Goal: Transaction & Acquisition: Purchase product/service

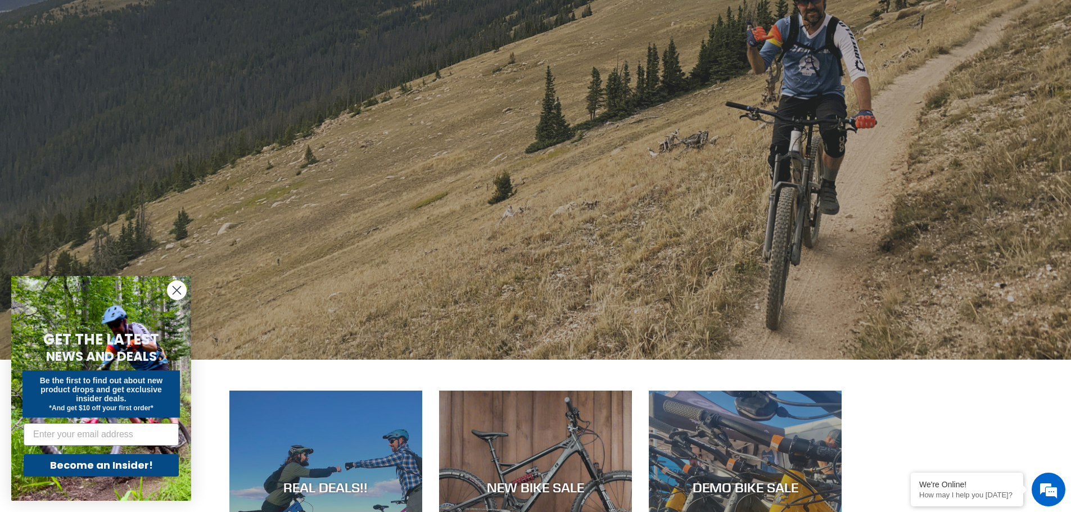
scroll to position [225, 0]
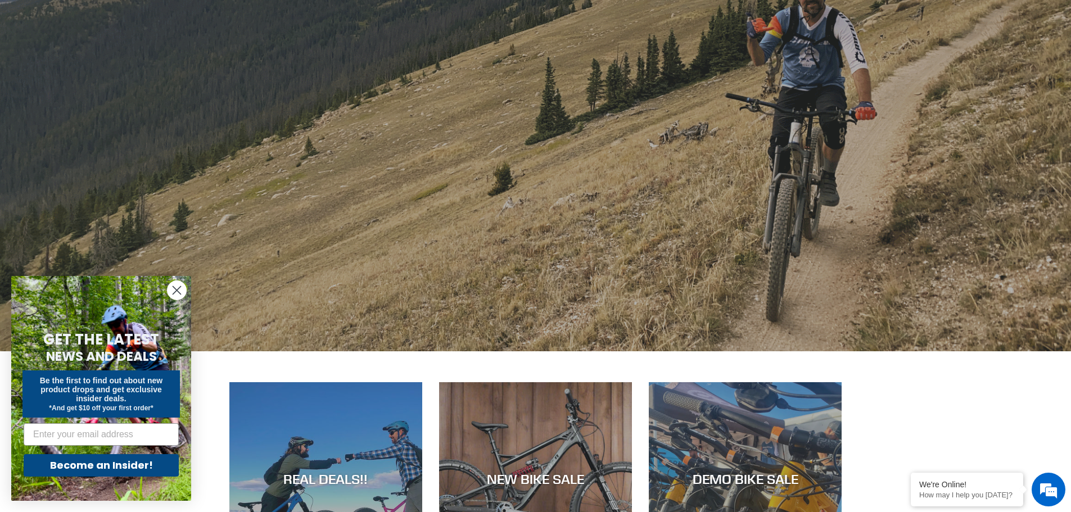
click at [170, 291] on circle "Close dialog" at bounding box center [177, 290] width 19 height 19
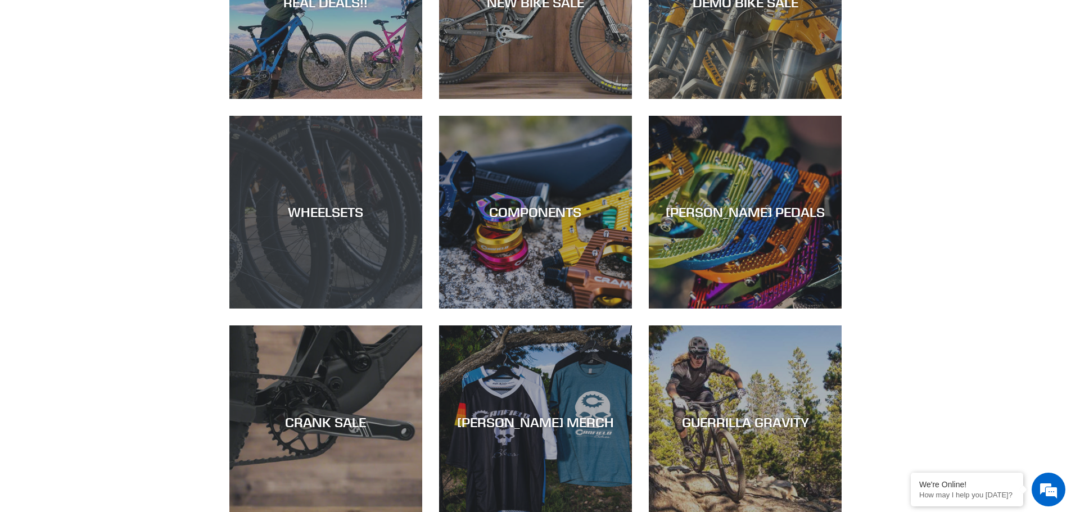
scroll to position [731, 0]
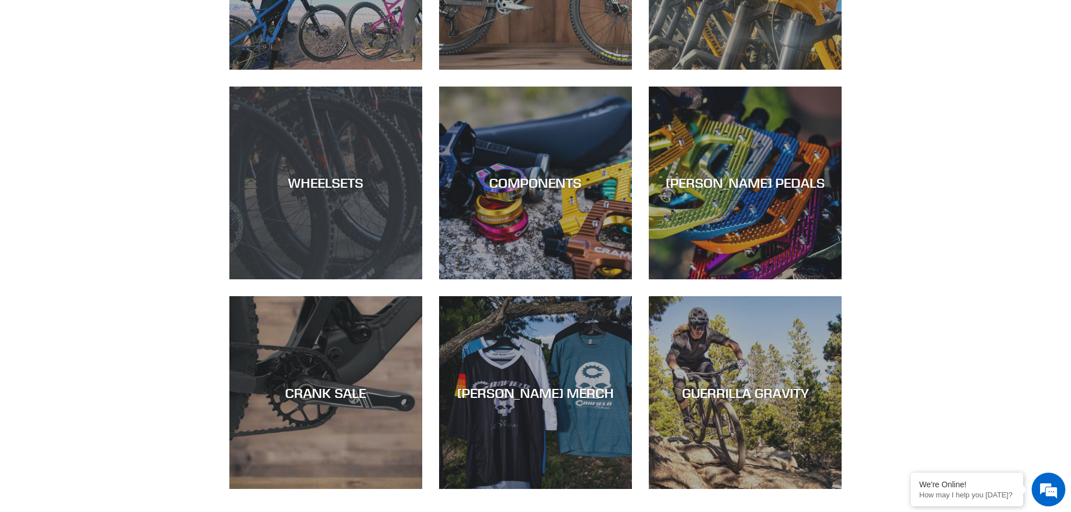
click at [319, 279] on div "WHEELSETS" at bounding box center [325, 279] width 193 height 0
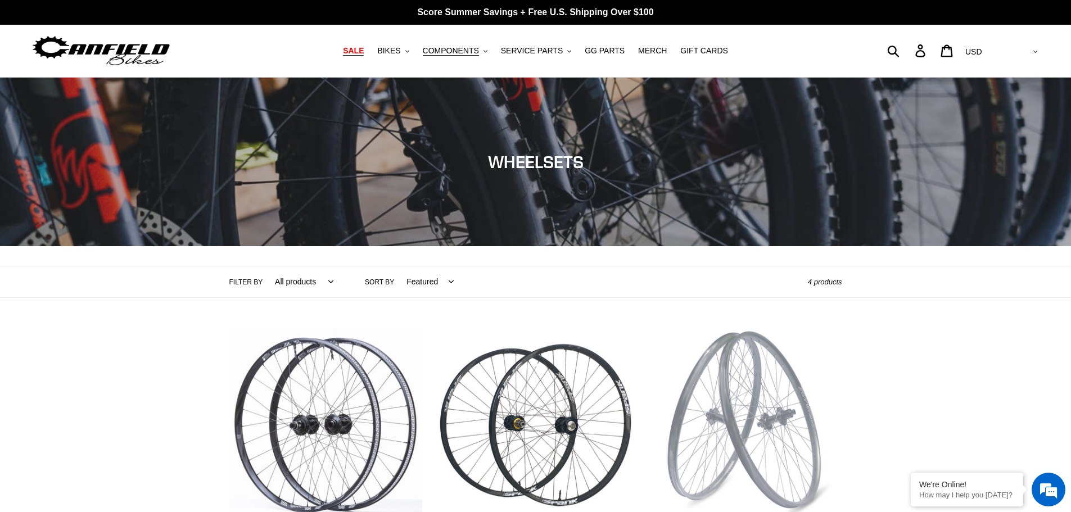
click at [364, 51] on span "SALE" at bounding box center [353, 51] width 21 height 10
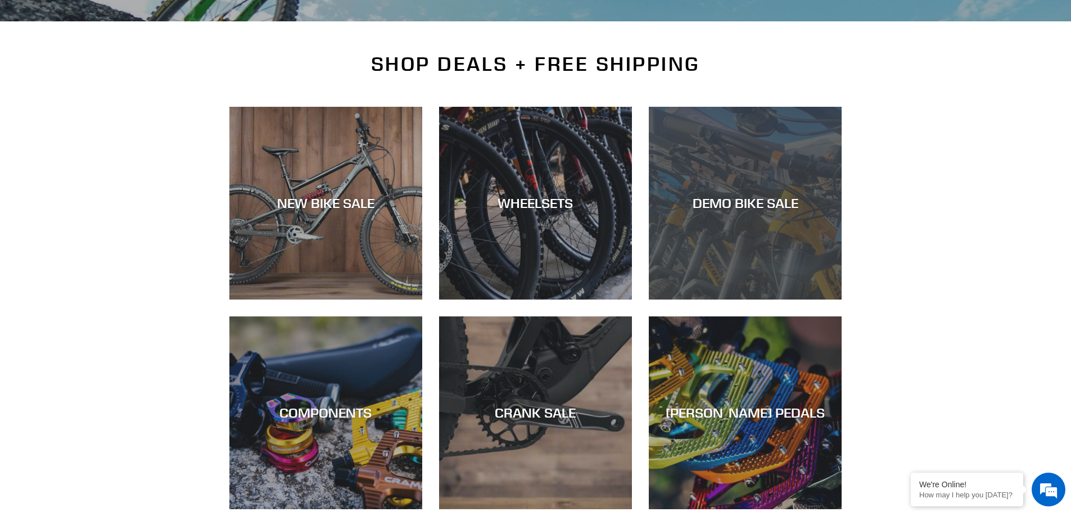
click at [735, 300] on div "DEMO BIKE SALE" at bounding box center [745, 300] width 193 height 0
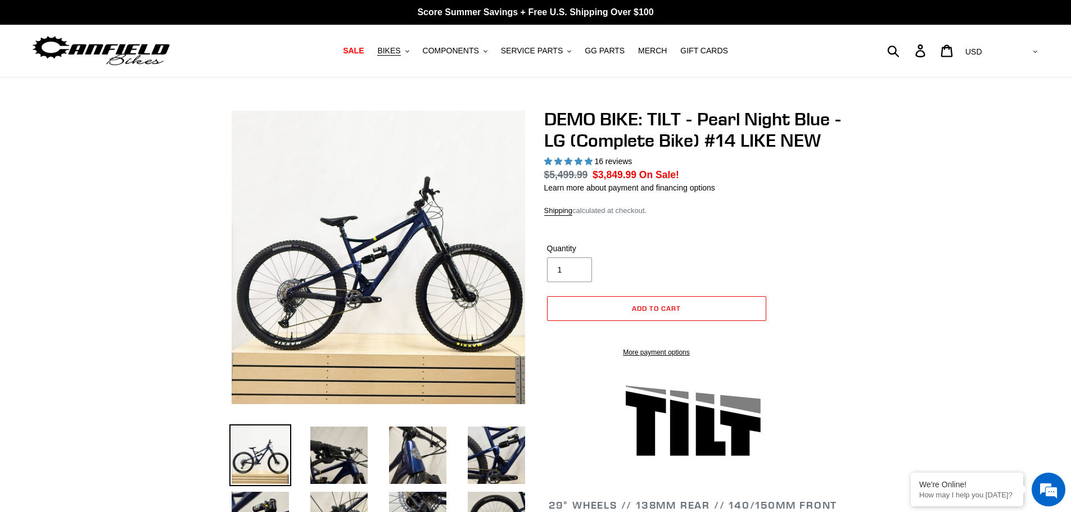
select select "highest-rating"
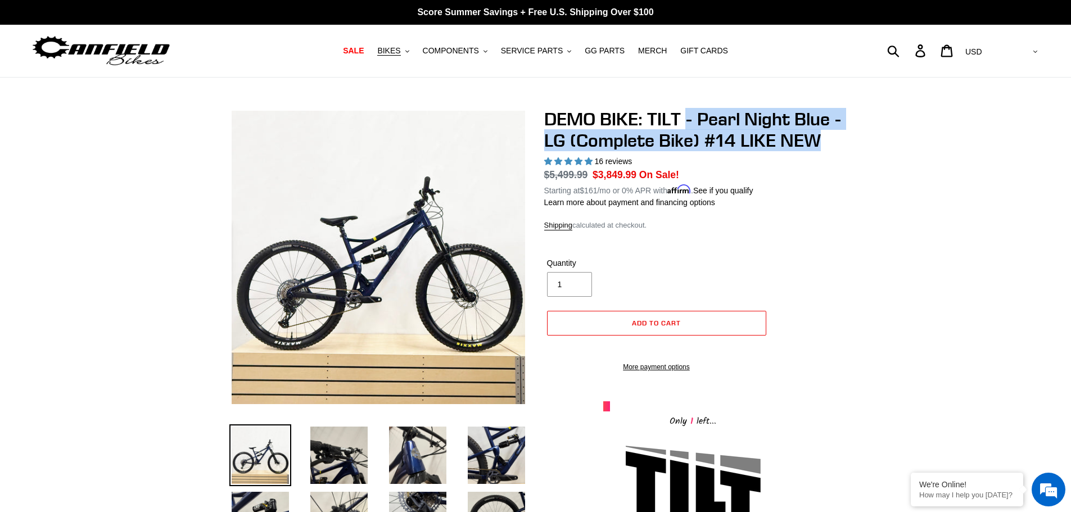
drag, startPoint x: 689, startPoint y: 117, endPoint x: 848, endPoint y: 147, distance: 162.0
click at [809, 115] on h1 "DEMO BIKE: TILT - Pearl Night Blue - LG (Complete Bike) #14 LIKE NEW" at bounding box center [693, 130] width 298 height 43
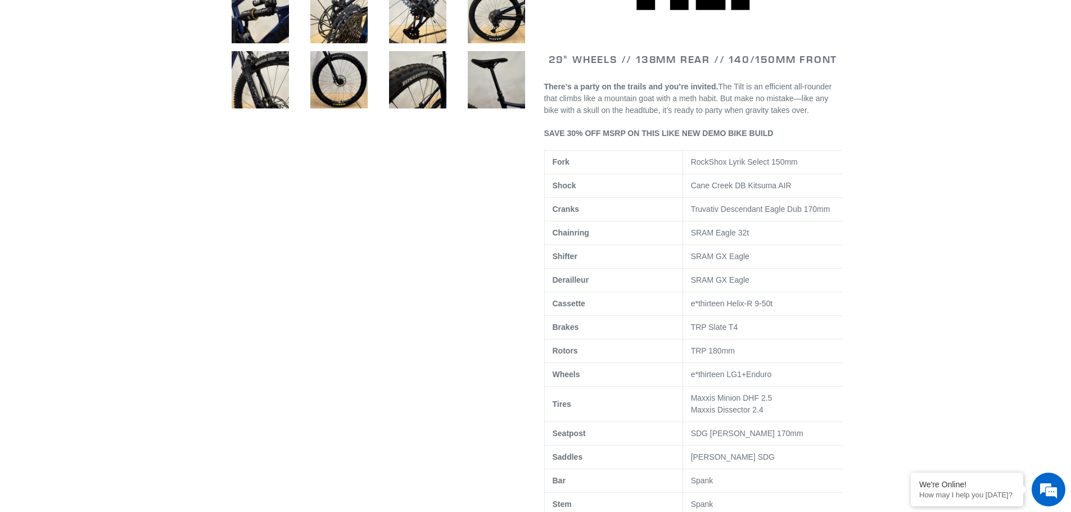
scroll to position [562, 0]
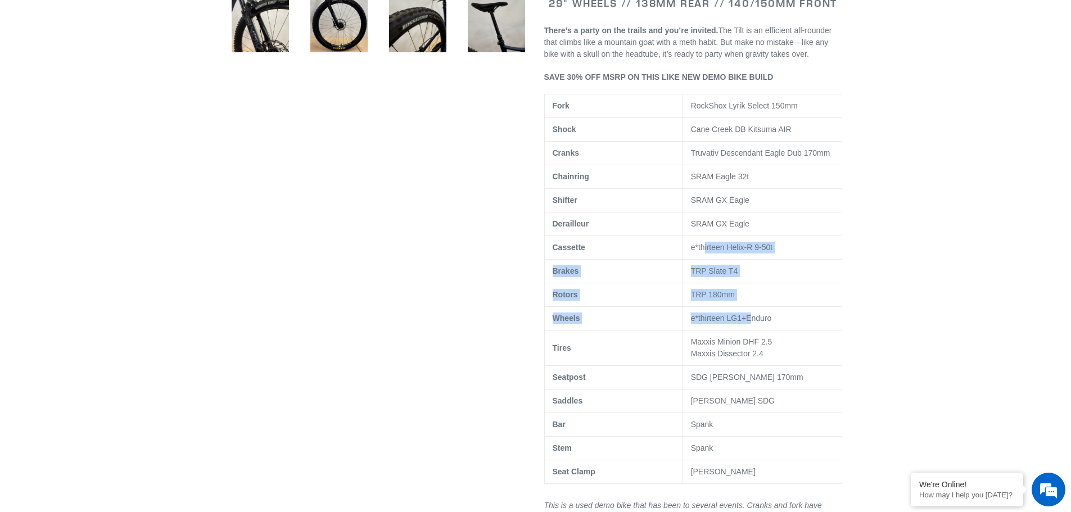
drag, startPoint x: 706, startPoint y: 260, endPoint x: 748, endPoint y: 319, distance: 73.3
click at [748, 319] on tbody "Fork RockShox Lyrik Select 150mm Shock Cane Creek DB Kitsuma AIR Cranks Truvati…" at bounding box center [698, 289] width 308 height 390
click at [748, 319] on td "e*thirteen LG1+Enduro" at bounding box center [767, 319] width 169 height 24
click at [741, 283] on td "TRP Slate T4" at bounding box center [767, 272] width 169 height 24
drag, startPoint x: 744, startPoint y: 293, endPoint x: 780, endPoint y: 324, distance: 47.0
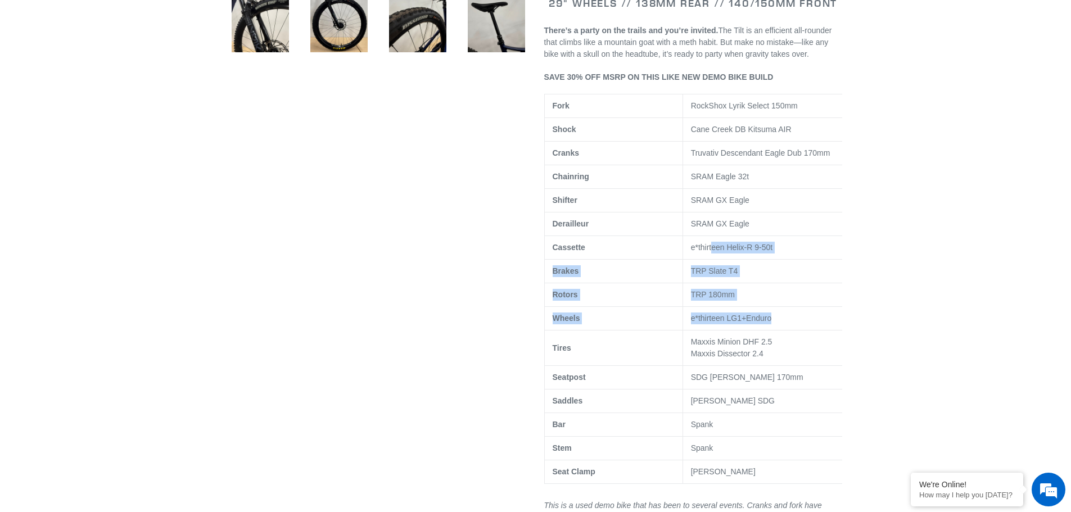
click at [780, 324] on tbody "Fork RockShox Lyrik Select 150mm Shock Cane Creek DB Kitsuma AIR Cranks Truvati…" at bounding box center [698, 289] width 308 height 390
click at [780, 324] on td "e*thirteen LG1+Enduro" at bounding box center [767, 319] width 169 height 24
click at [804, 272] on td "TRP Slate T4" at bounding box center [767, 272] width 169 height 24
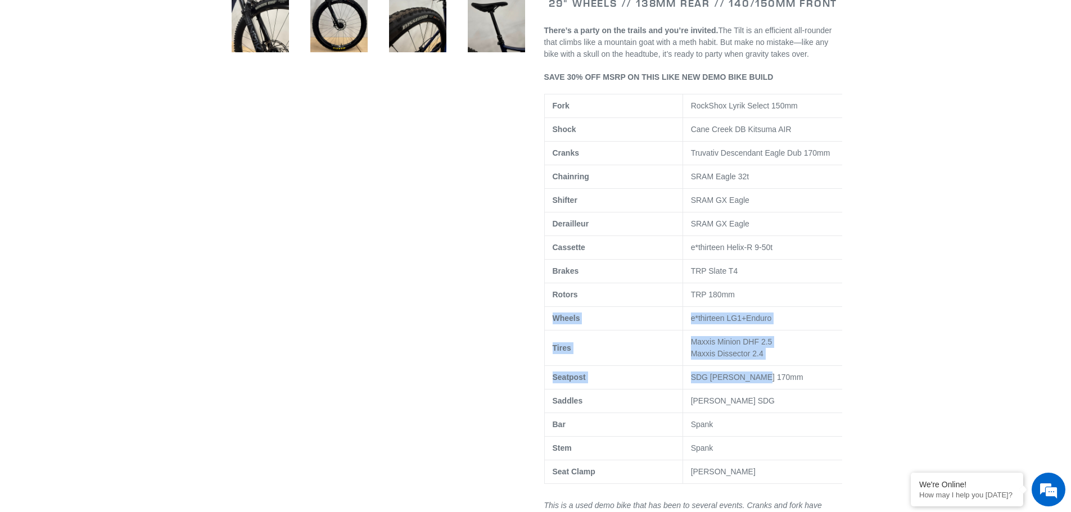
drag, startPoint x: 757, startPoint y: 309, endPoint x: 793, endPoint y: 392, distance: 90.1
click at [793, 392] on tbody "Fork RockShox Lyrik Select 150mm Shock Cane Creek DB Kitsuma AIR Cranks Truvati…" at bounding box center [698, 289] width 308 height 390
click at [793, 390] on td "SDG Tellis 170mm" at bounding box center [767, 378] width 169 height 24
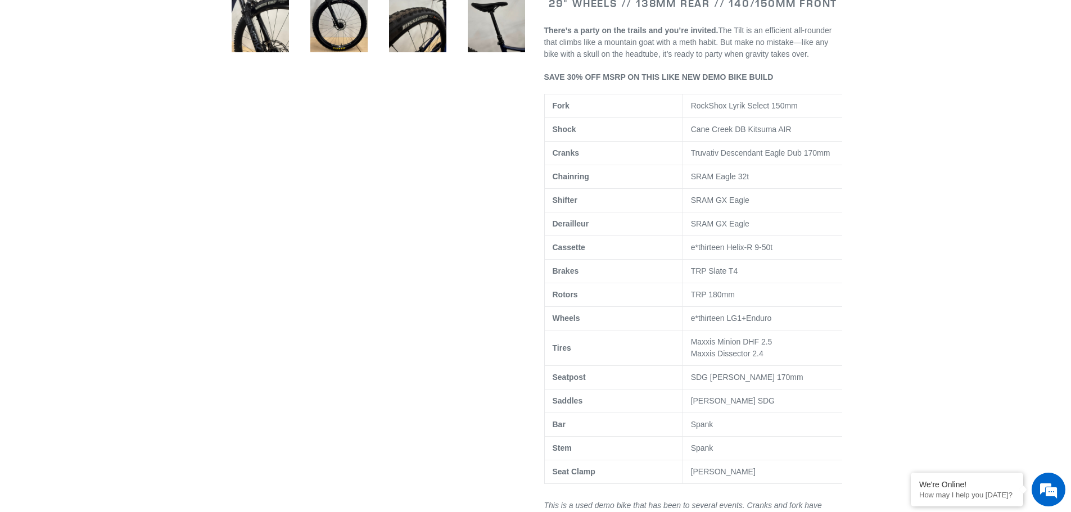
click at [804, 283] on td "TRP Slate T4" at bounding box center [767, 272] width 169 height 24
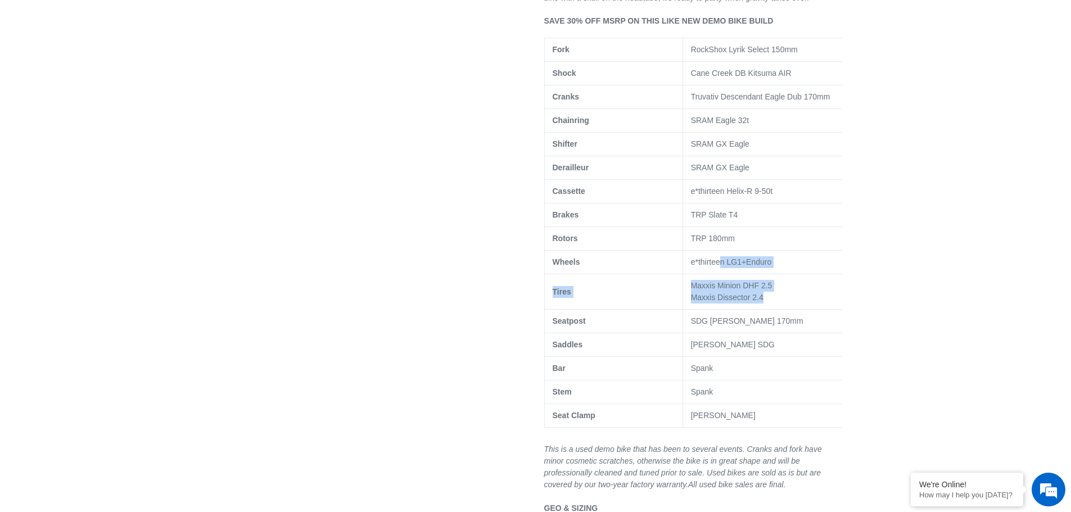
drag, startPoint x: 722, startPoint y: 277, endPoint x: 761, endPoint y: 310, distance: 51.0
click at [761, 310] on tbody "Fork RockShox Lyrik Select 150mm Shock Cane Creek DB Kitsuma AIR Cranks Truvati…" at bounding box center [698, 233] width 308 height 390
click at [761, 302] on span "Maxxis Dissector 2.4" at bounding box center [727, 297] width 73 height 9
drag, startPoint x: 771, startPoint y: 272, endPoint x: 762, endPoint y: 262, distance: 13.5
click at [771, 272] on td "e*thirteen LG1+Enduro" at bounding box center [767, 263] width 169 height 24
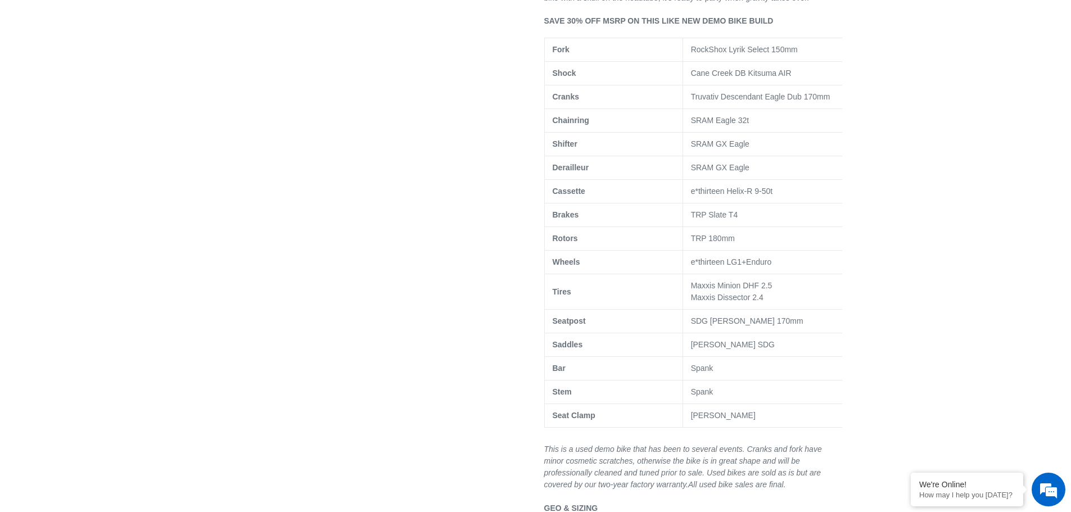
click at [759, 251] on td "TRP 180mm" at bounding box center [767, 239] width 169 height 24
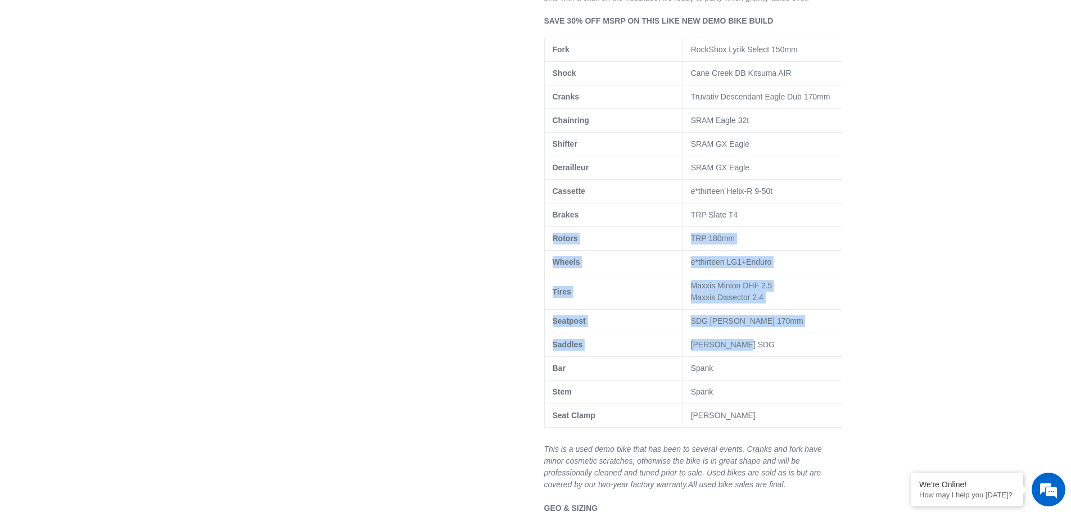
drag, startPoint x: 747, startPoint y: 264, endPoint x: 789, endPoint y: 362, distance: 106.8
click at [789, 362] on tbody "Fork RockShox Lyrik Select 150mm Shock Cane Creek DB Kitsuma AIR Cranks Truvati…" at bounding box center [698, 233] width 308 height 390
click at [789, 357] on td "Canfield SDG" at bounding box center [767, 345] width 169 height 24
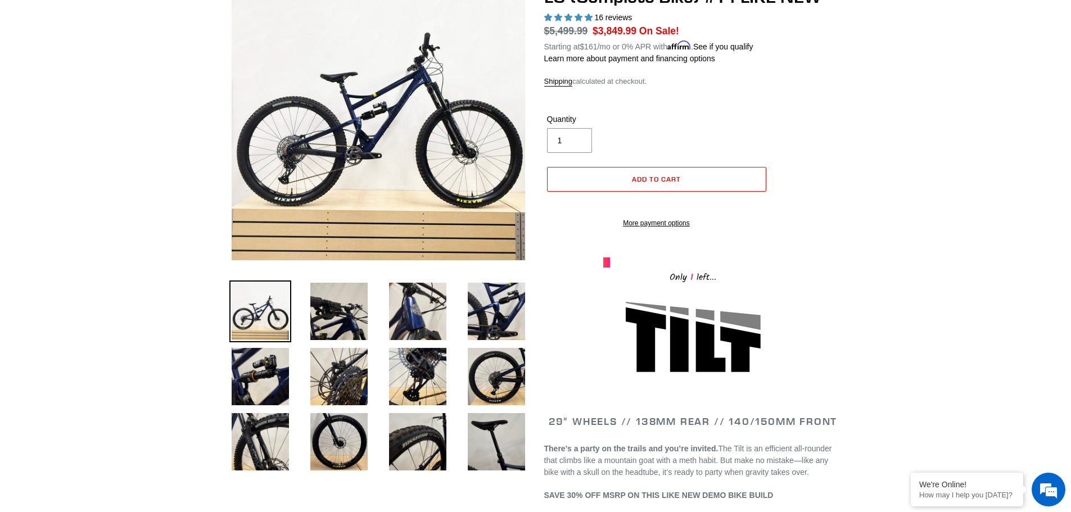
scroll to position [169, 0]
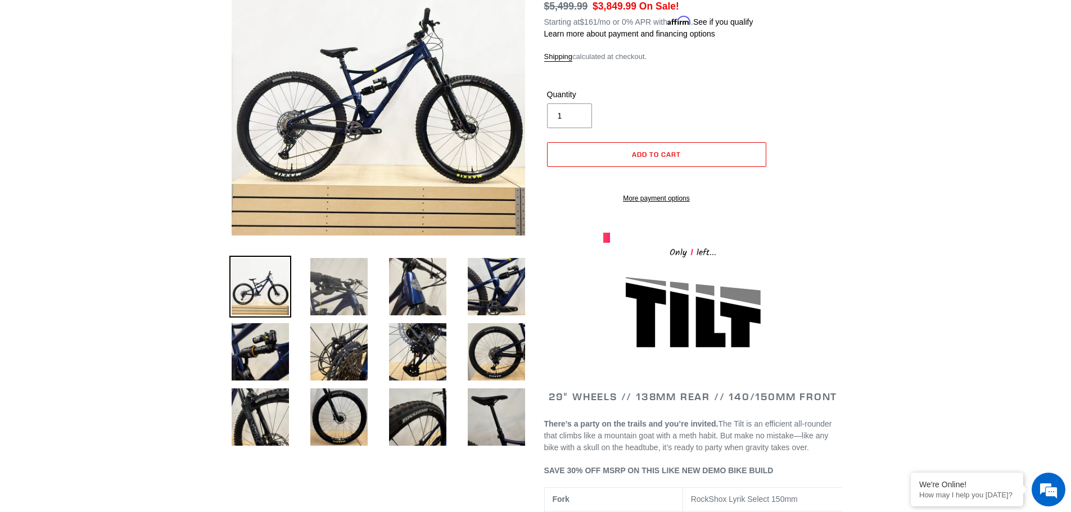
click at [337, 294] on img at bounding box center [339, 287] width 62 height 62
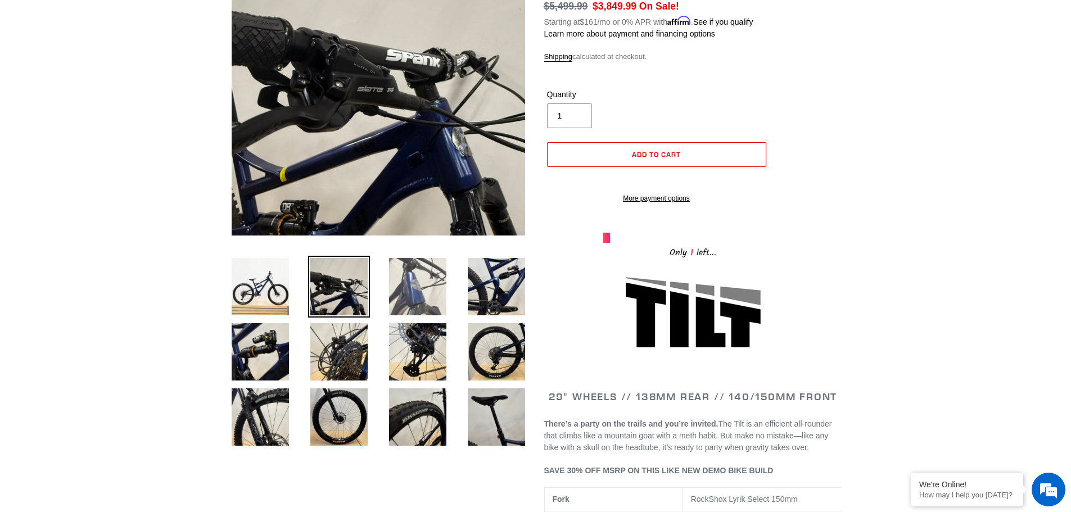
click at [416, 297] on img at bounding box center [418, 287] width 62 height 62
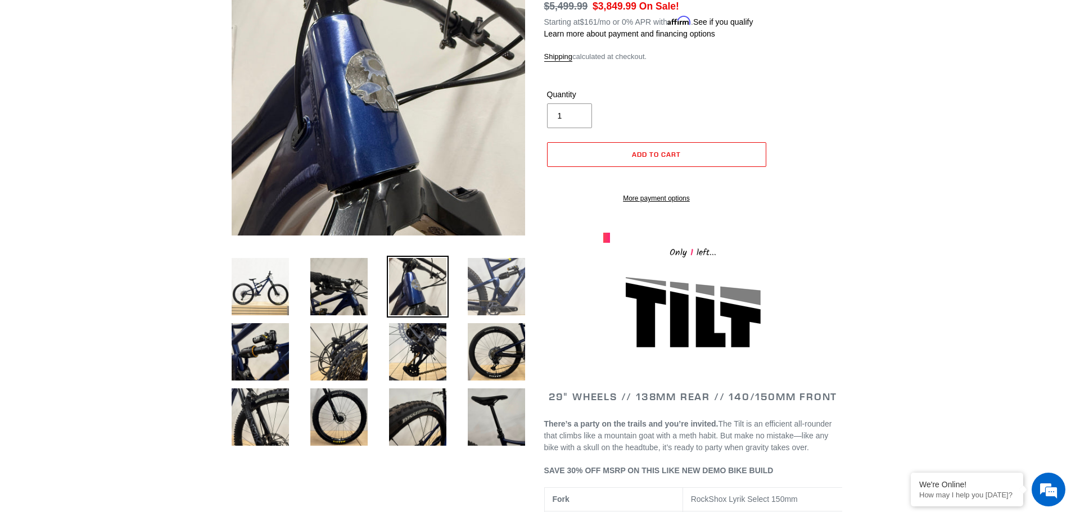
click at [484, 292] on img at bounding box center [497, 287] width 62 height 62
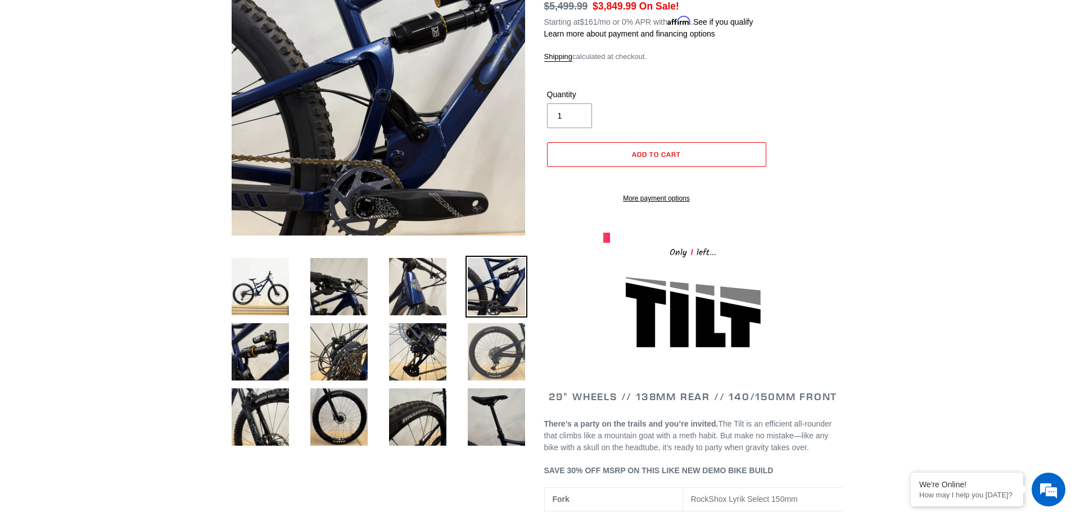
click at [485, 356] on img at bounding box center [497, 352] width 62 height 62
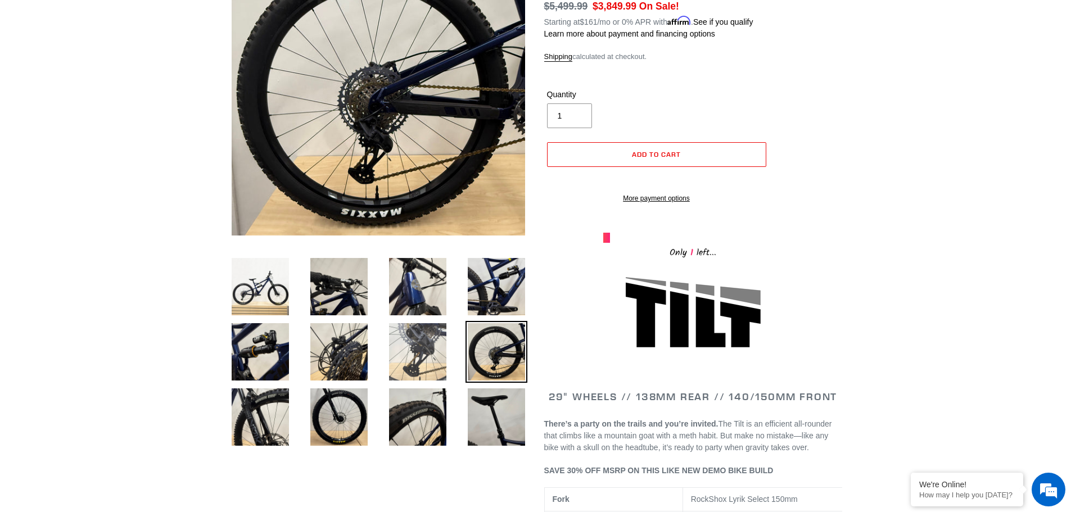
click at [422, 356] on img at bounding box center [418, 352] width 62 height 62
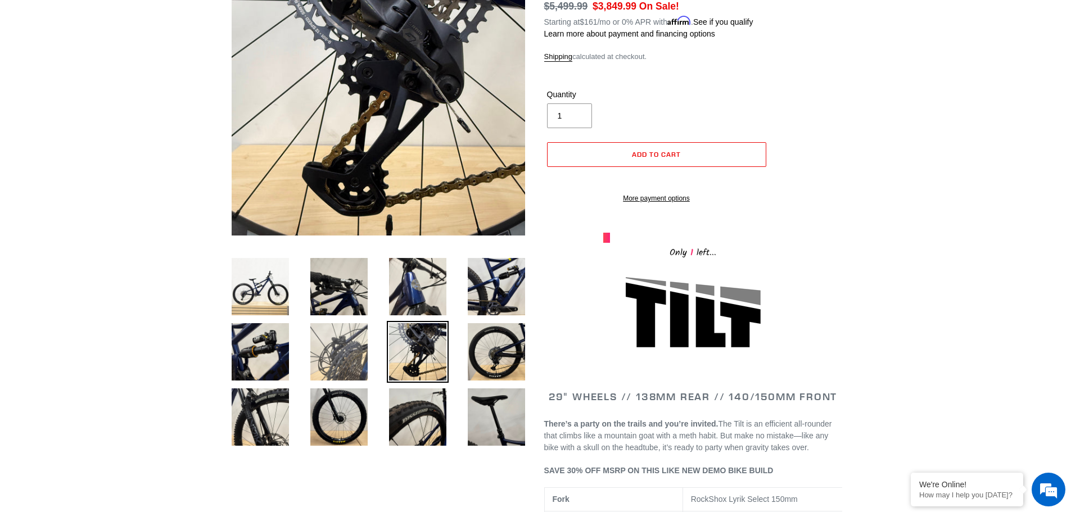
click at [358, 356] on img at bounding box center [339, 352] width 62 height 62
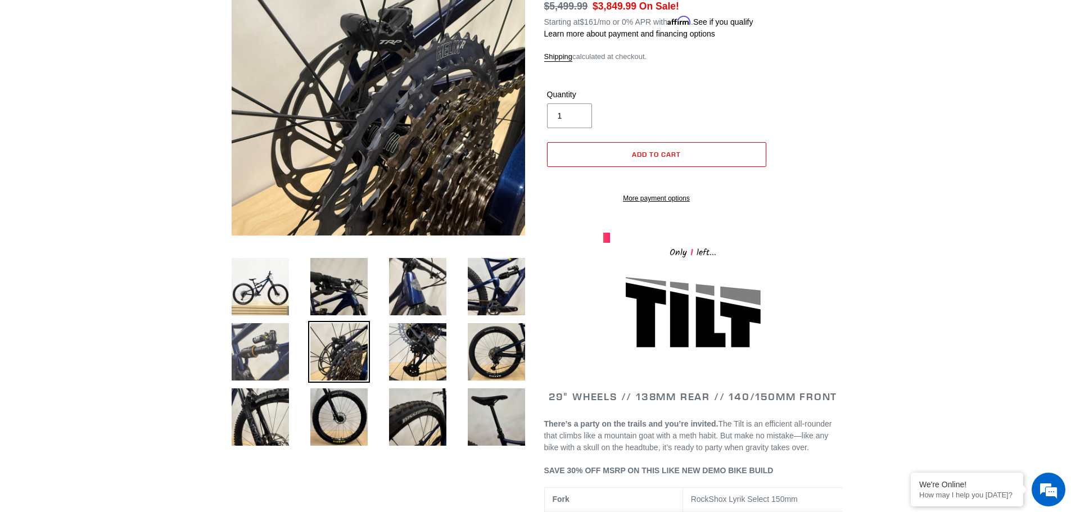
click at [277, 353] on img at bounding box center [260, 352] width 62 height 62
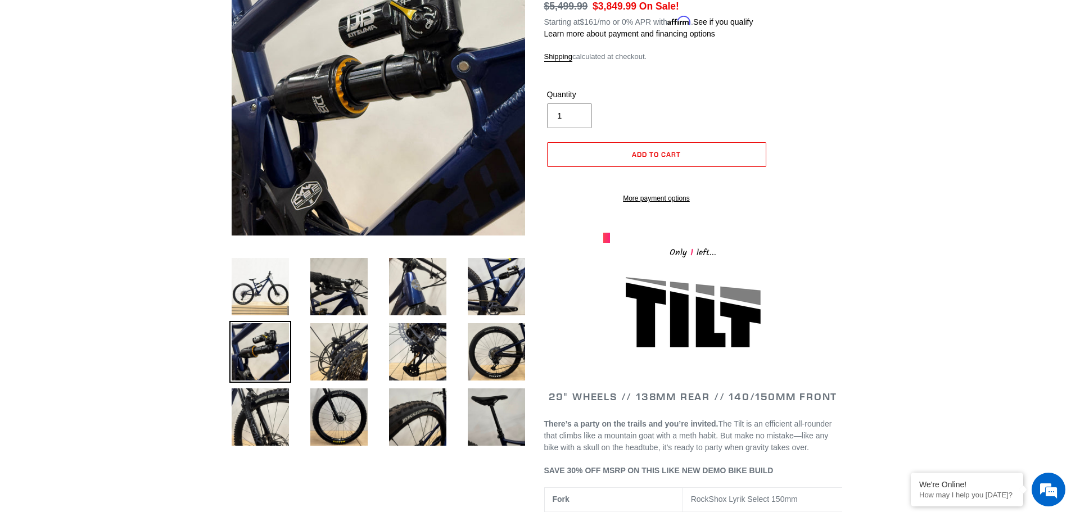
click at [300, 421] on li at bounding box center [330, 419] width 79 height 65
click at [333, 442] on img at bounding box center [339, 417] width 62 height 62
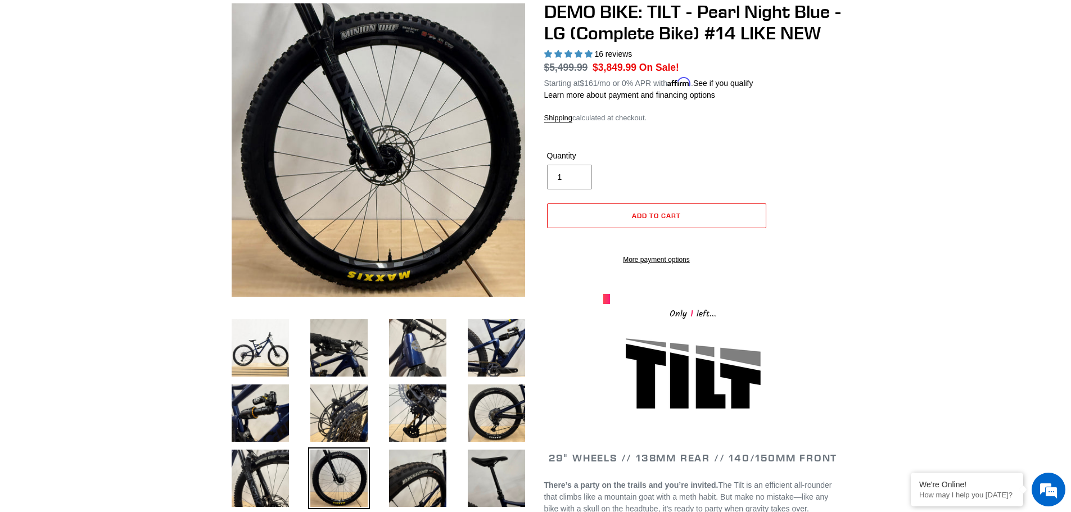
scroll to position [0, 0]
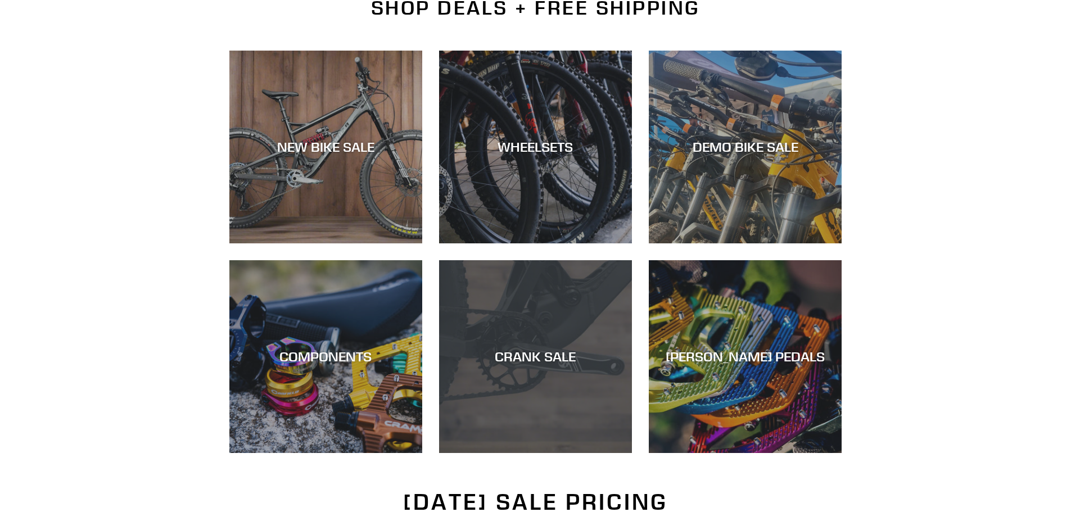
click at [514, 349] on div "CRANK SALE" at bounding box center [535, 357] width 193 height 16
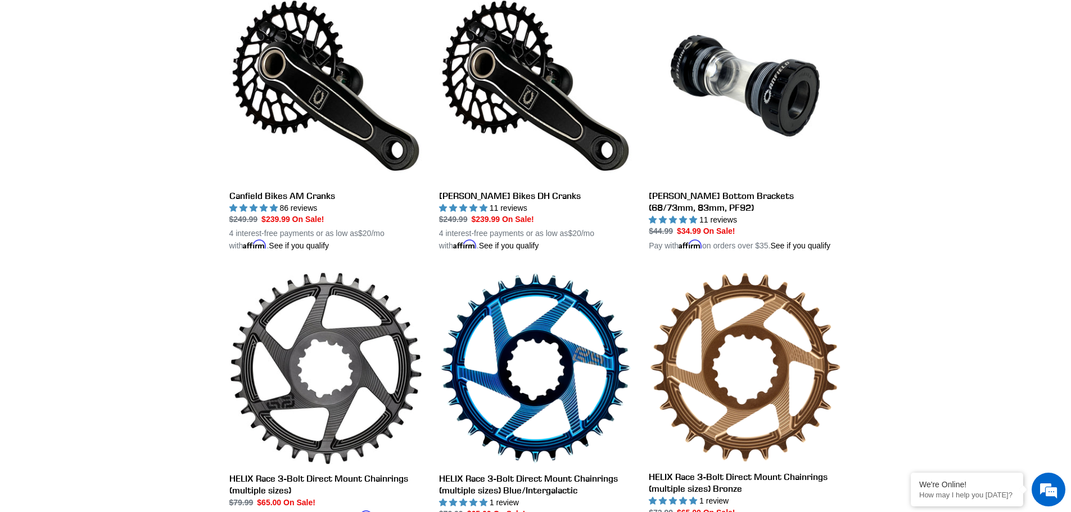
scroll to position [337, 0]
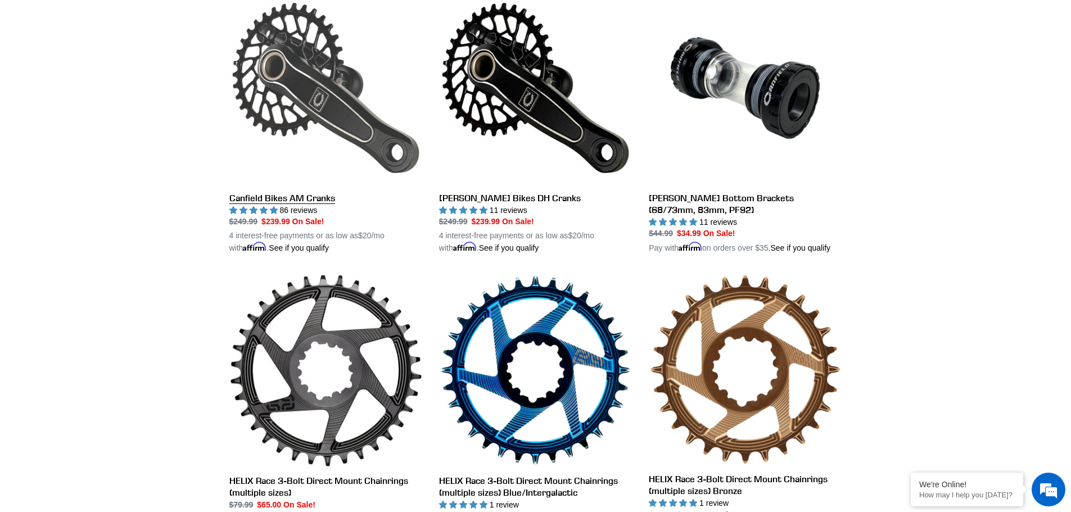
click at [300, 112] on link "Canfield Bikes AM Cranks" at bounding box center [325, 123] width 193 height 263
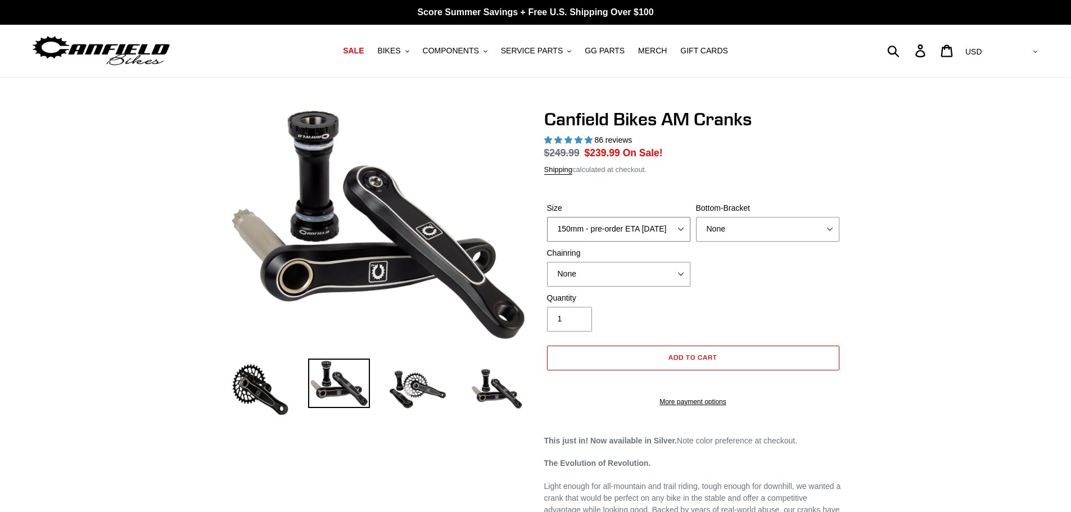
select select "highest-rating"
click at [638, 226] on select "150mm - pre-order ETA [DATE] 155mm - pre-order ETA [DATE] 160mm - pre-order ETA…" at bounding box center [618, 229] width 143 height 25
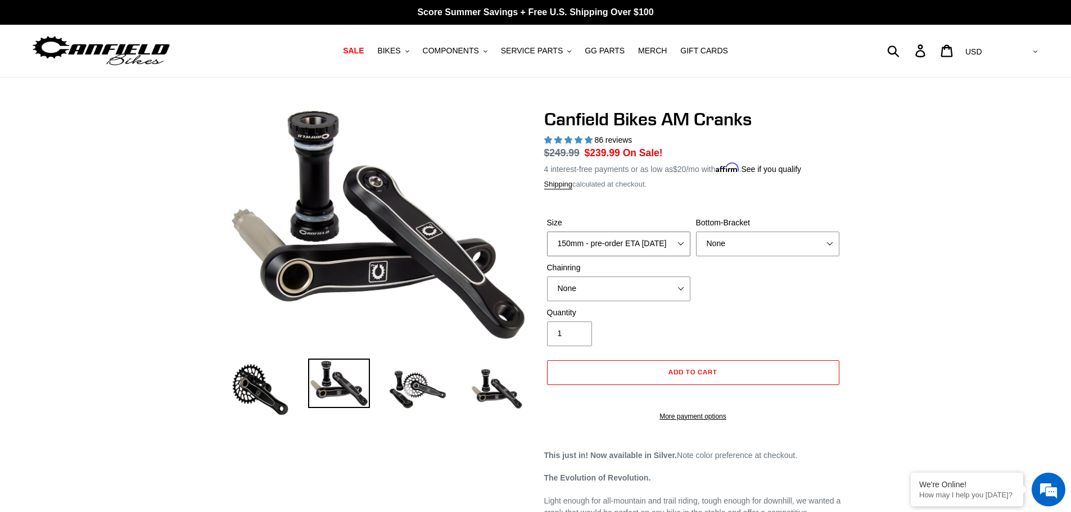
select select "165mm - pre-order ETA [DATE]"
click at [547, 232] on select "150mm - pre-order ETA [DATE] 155mm - pre-order ETA [DATE] 160mm - pre-order ETA…" at bounding box center [618, 244] width 143 height 25
click at [752, 236] on select "None BSA Threaded 68/73mm Press Fit PF92" at bounding box center [767, 244] width 143 height 25
click at [696, 232] on select "None BSA Threaded 68/73mm Press Fit PF92" at bounding box center [767, 244] width 143 height 25
click at [760, 238] on select "None BSA Threaded 68/73mm Press Fit PF92" at bounding box center [767, 244] width 143 height 25
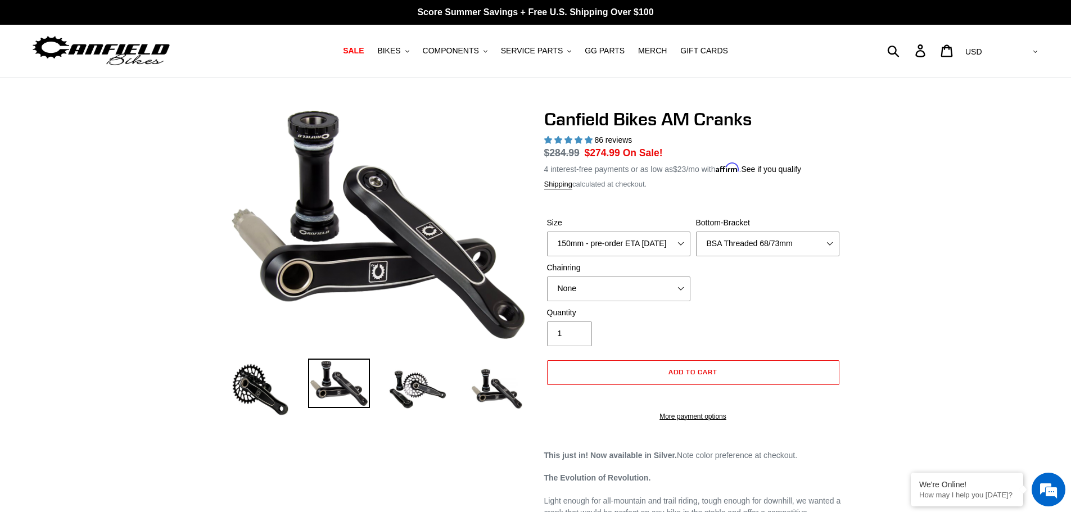
click at [725, 240] on select "None BSA Threaded 68/73mm Press Fit PF92" at bounding box center [767, 244] width 143 height 25
click at [696, 232] on select "None BSA Threaded 68/73mm Press Fit PF92" at bounding box center [767, 244] width 143 height 25
click at [750, 250] on select "None BSA Threaded 68/73mm Press Fit PF92" at bounding box center [767, 244] width 143 height 25
select select "BSA Threaded 68/73mm"
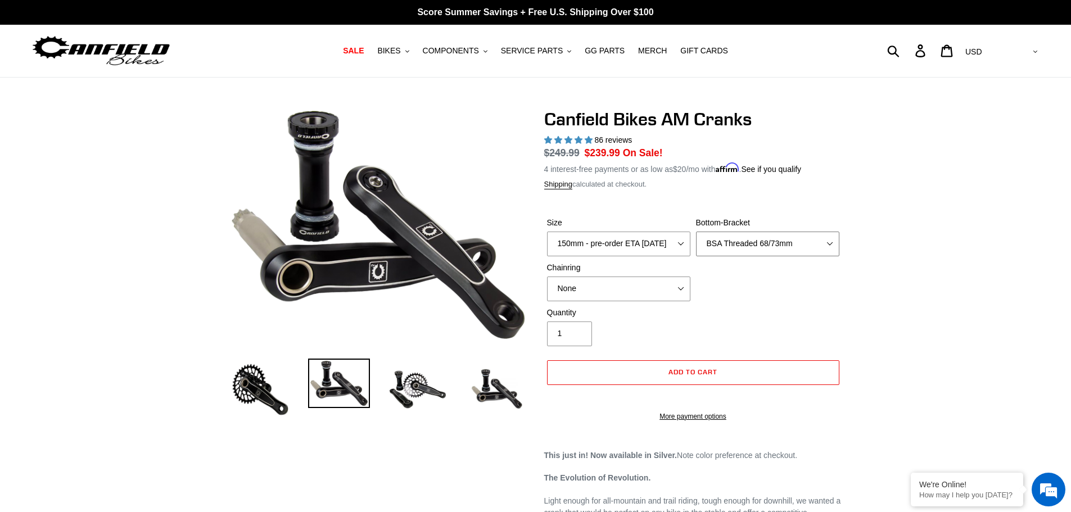
click at [696, 232] on select "None BSA Threaded 68/73mm Press Fit PF92" at bounding box center [767, 244] width 143 height 25
click at [437, 396] on img at bounding box center [418, 390] width 62 height 62
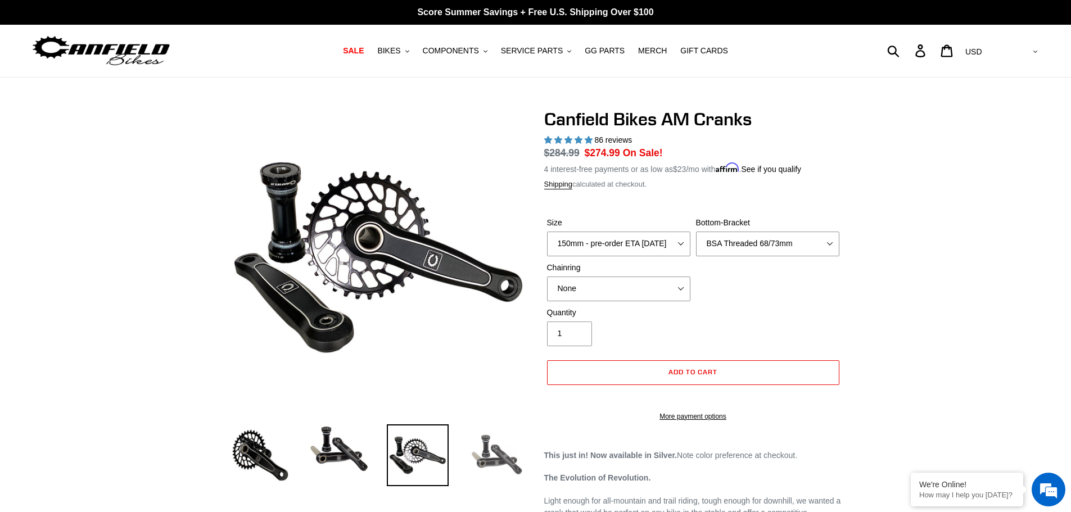
click at [504, 448] on img at bounding box center [497, 456] width 62 height 62
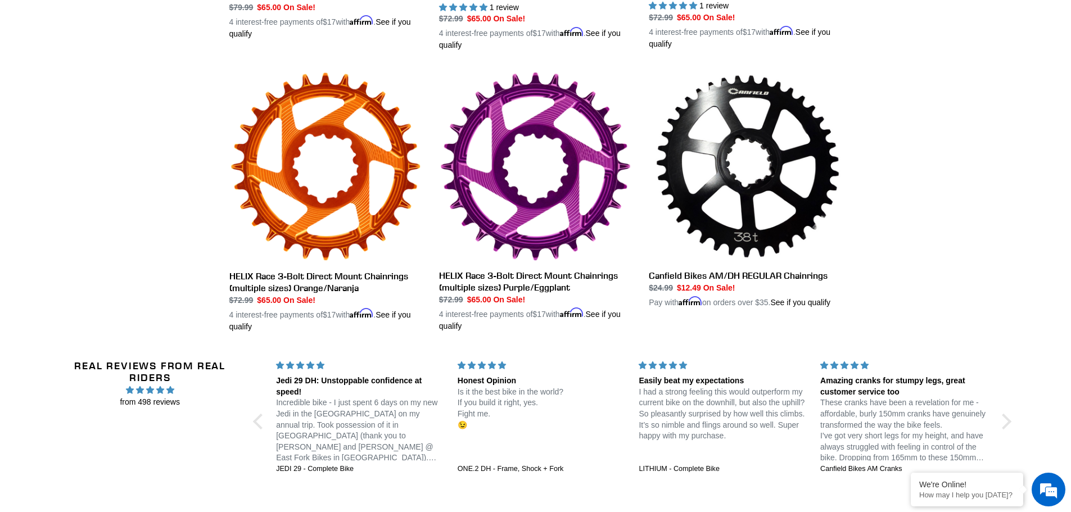
scroll to position [843, 0]
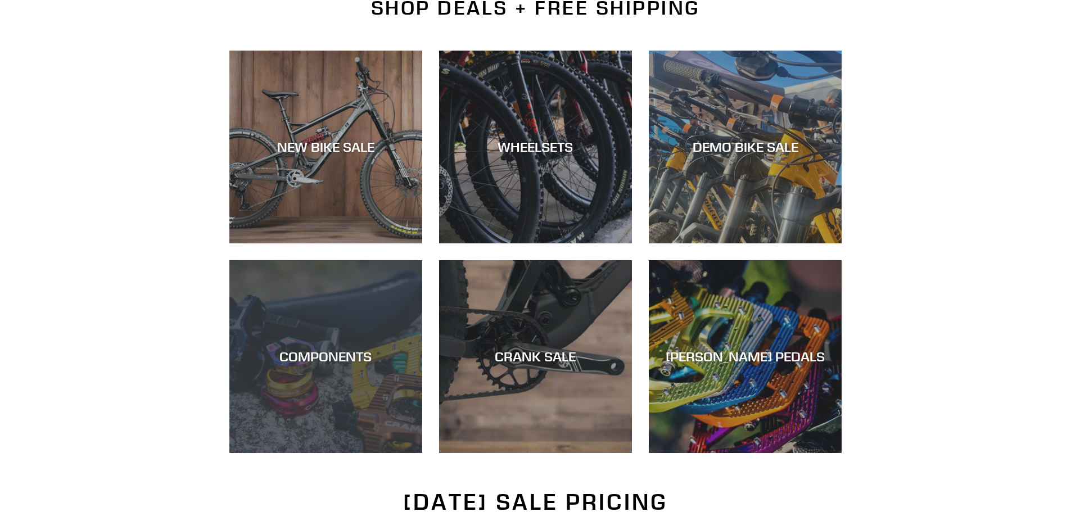
scroll to position [281, 0]
click at [328, 453] on div "COMPONENTS" at bounding box center [325, 453] width 193 height 0
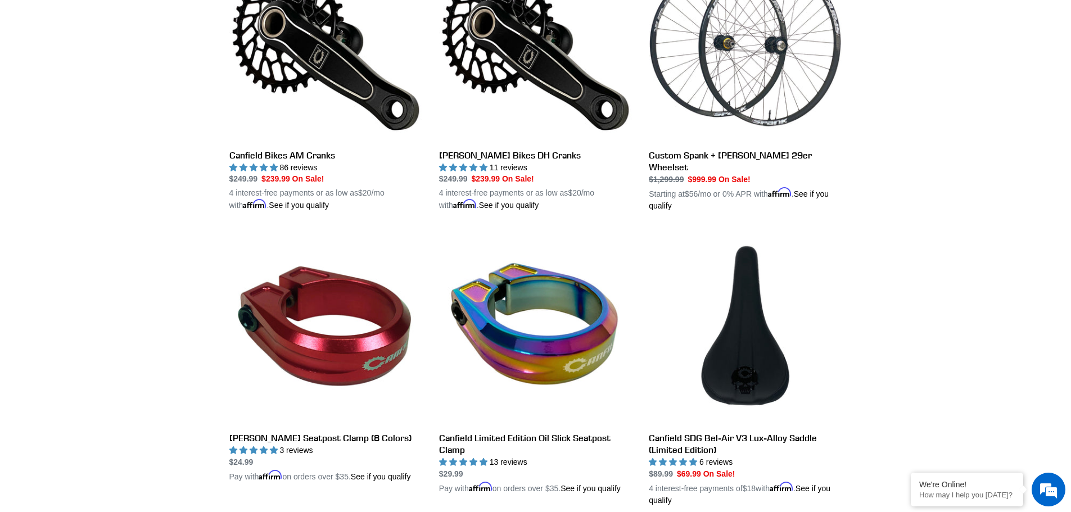
scroll to position [506, 0]
